Goal: Task Accomplishment & Management: Use online tool/utility

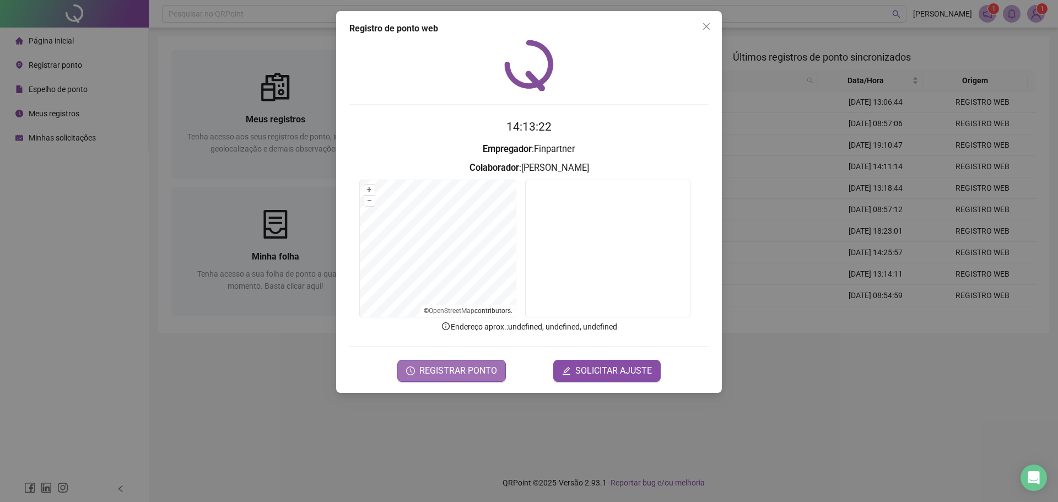
click at [445, 368] on span "REGISTRAR PONTO" at bounding box center [458, 370] width 78 height 13
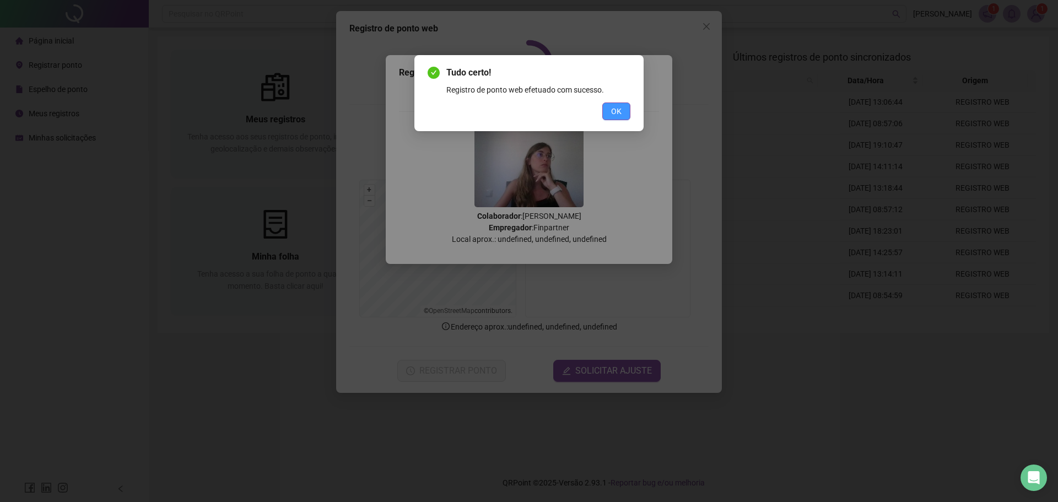
click at [616, 104] on button "OK" at bounding box center [616, 111] width 28 height 18
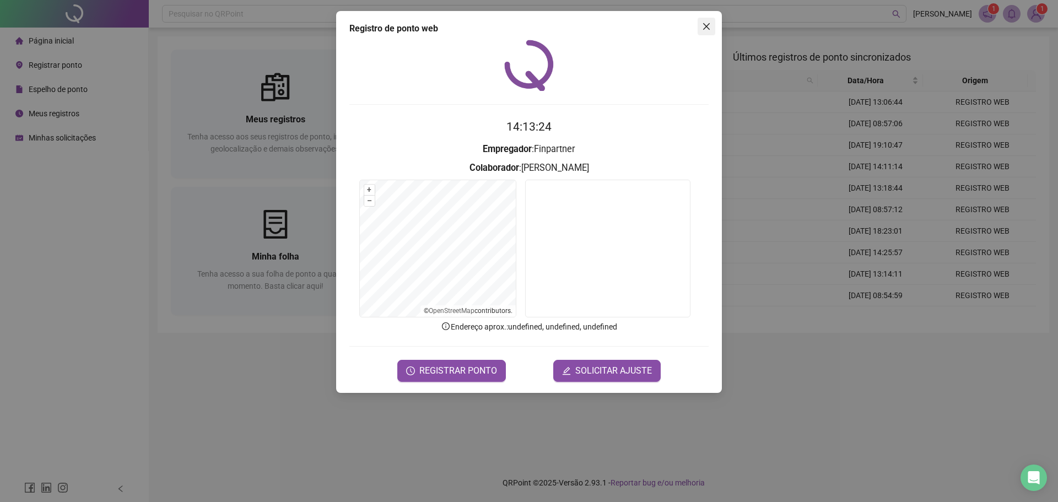
click at [705, 28] on icon "close" at bounding box center [706, 26] width 7 height 7
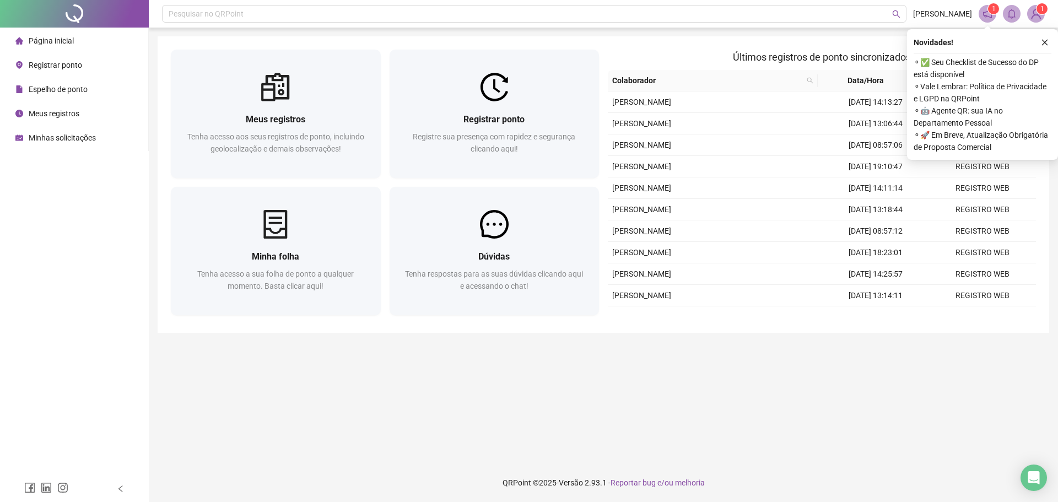
drag, startPoint x: 1045, startPoint y: 40, endPoint x: 1038, endPoint y: 42, distance: 6.8
click at [1045, 40] on icon "close" at bounding box center [1045, 43] width 8 height 8
